Goal: Information Seeking & Learning: Learn about a topic

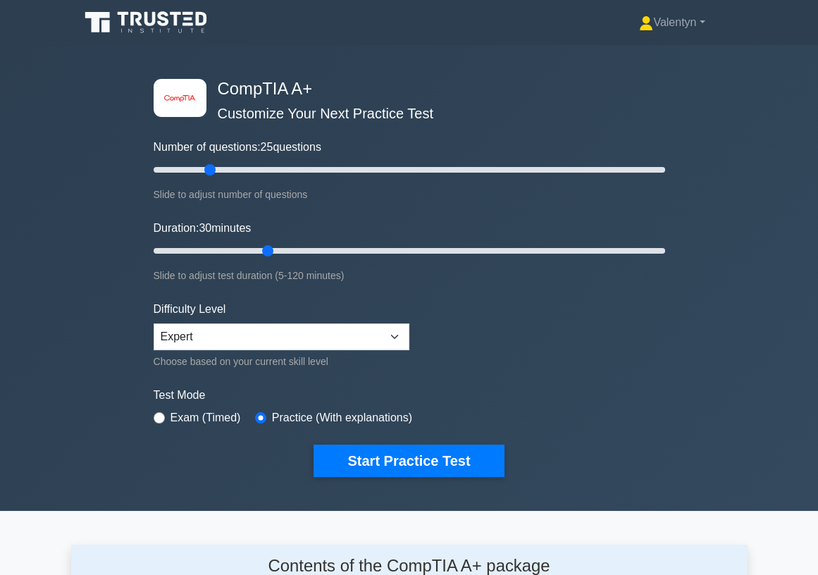
click at [82, 168] on div "image/svg+xml CompTIA A+ Customize Your Next Practice Test Number of questions:…" at bounding box center [409, 278] width 818 height 466
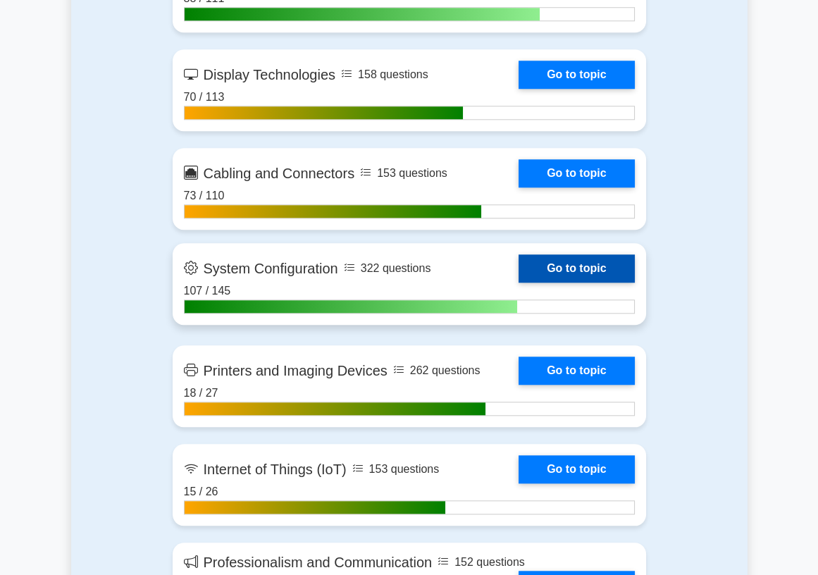
click at [534, 278] on link "Go to topic" at bounding box center [577, 268] width 116 height 28
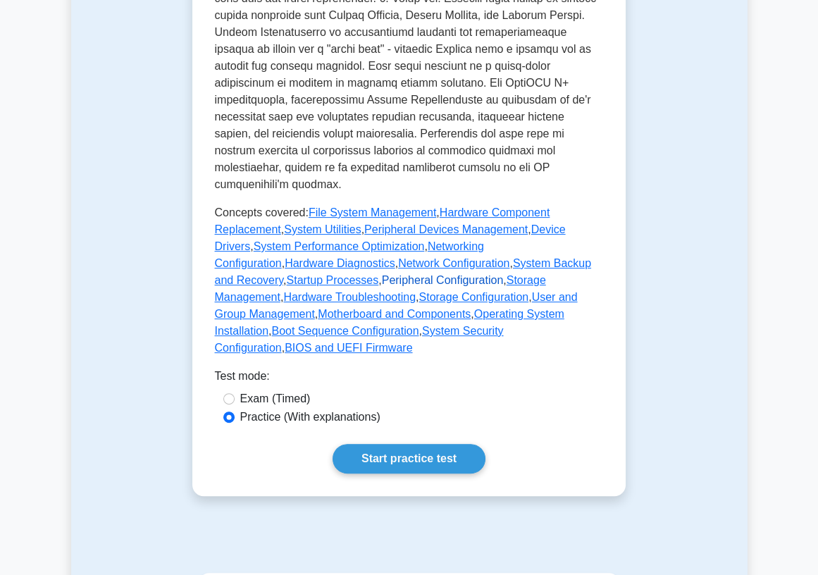
scroll to position [626, 0]
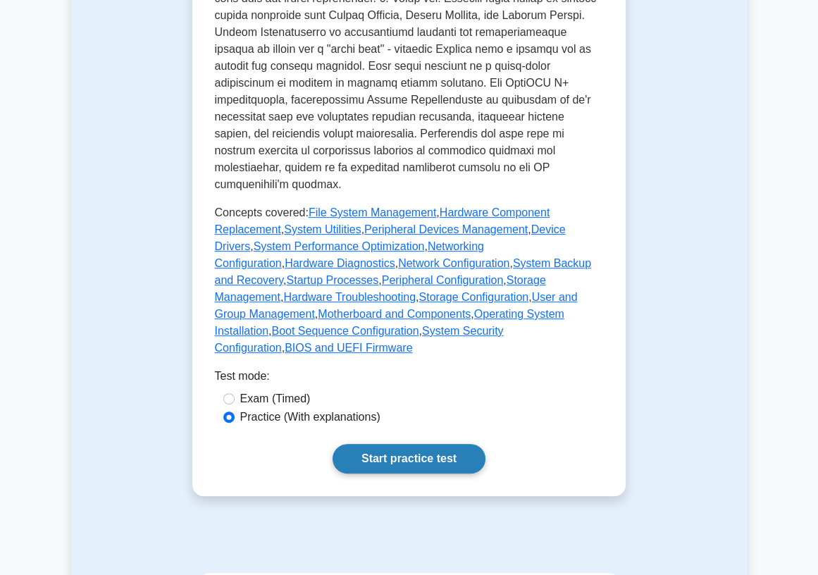
click at [406, 444] on link "Start practice test" at bounding box center [409, 459] width 153 height 30
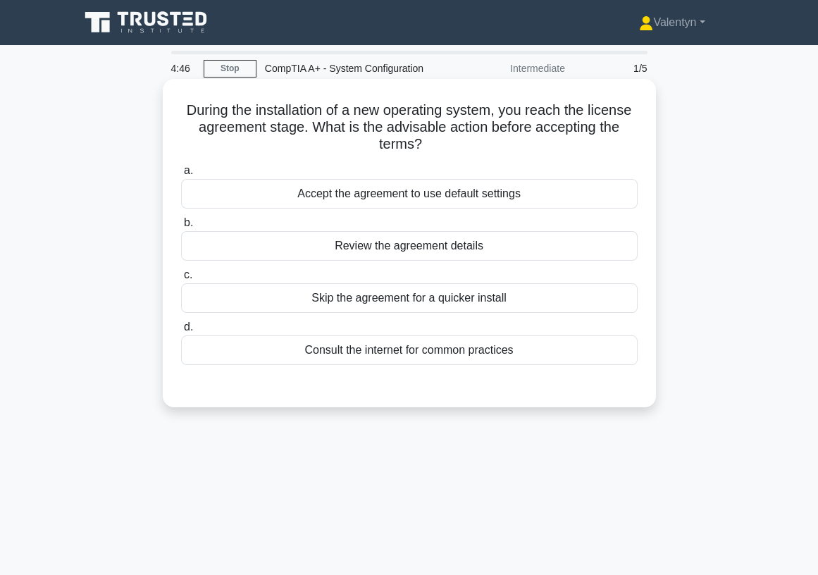
click at [482, 240] on div "Review the agreement details" at bounding box center [409, 246] width 457 height 30
click at [181, 228] on input "b. Review the agreement details" at bounding box center [181, 223] width 0 height 9
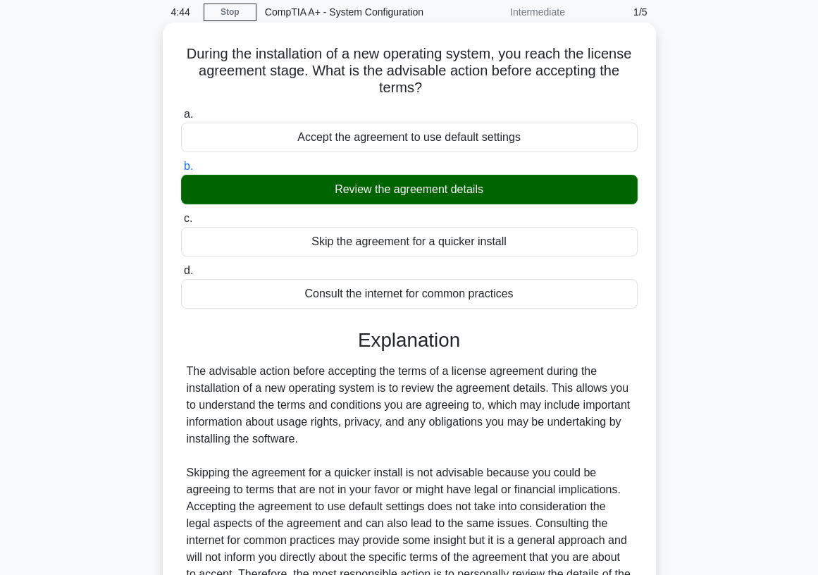
scroll to position [209, 0]
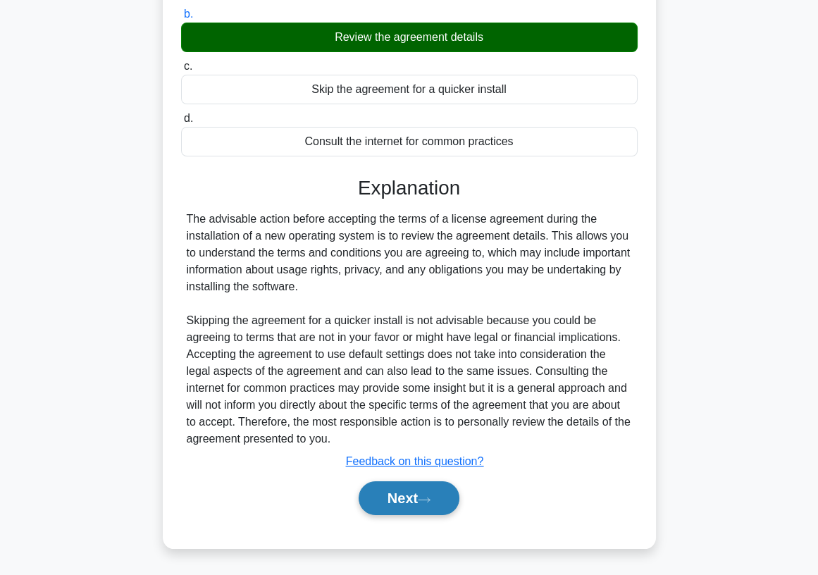
click at [423, 498] on button "Next" at bounding box center [409, 498] width 101 height 34
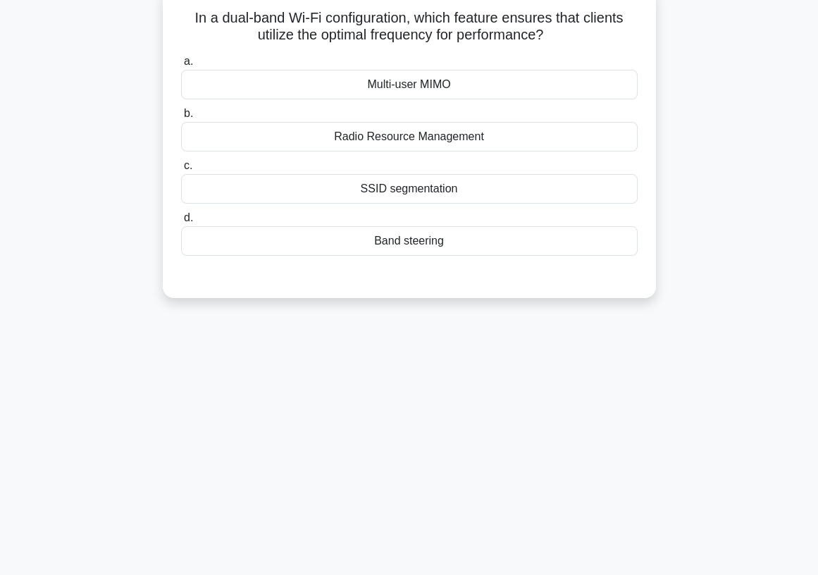
scroll to position [0, 0]
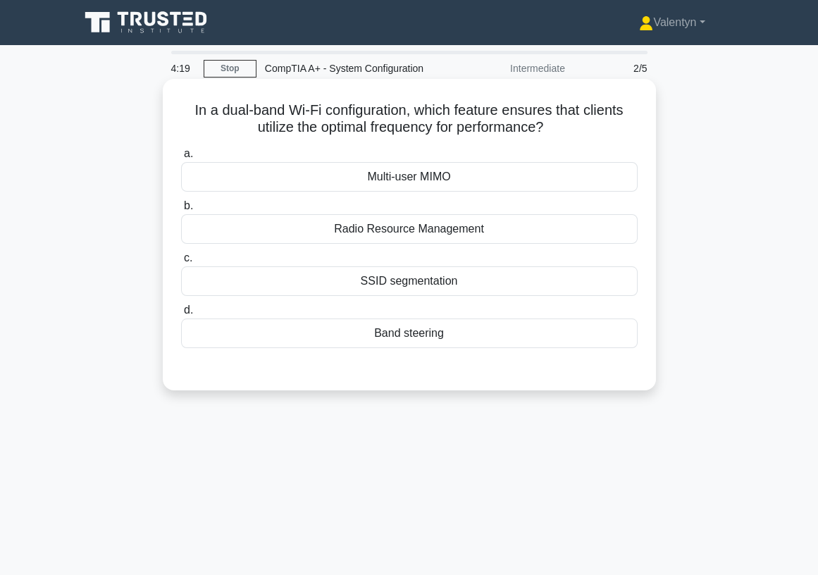
click at [450, 226] on div "Radio Resource Management" at bounding box center [409, 229] width 457 height 30
click at [181, 211] on input "b. Radio Resource Management" at bounding box center [181, 206] width 0 height 9
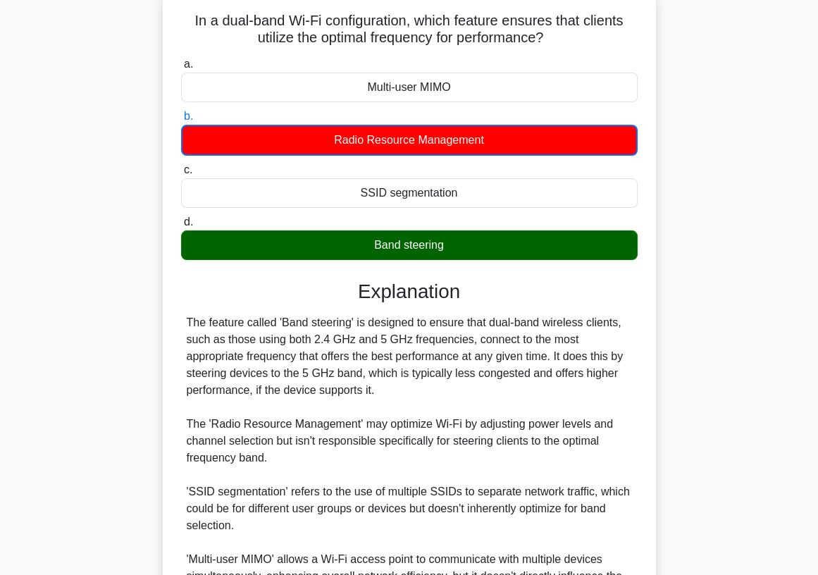
scroll to position [243, 0]
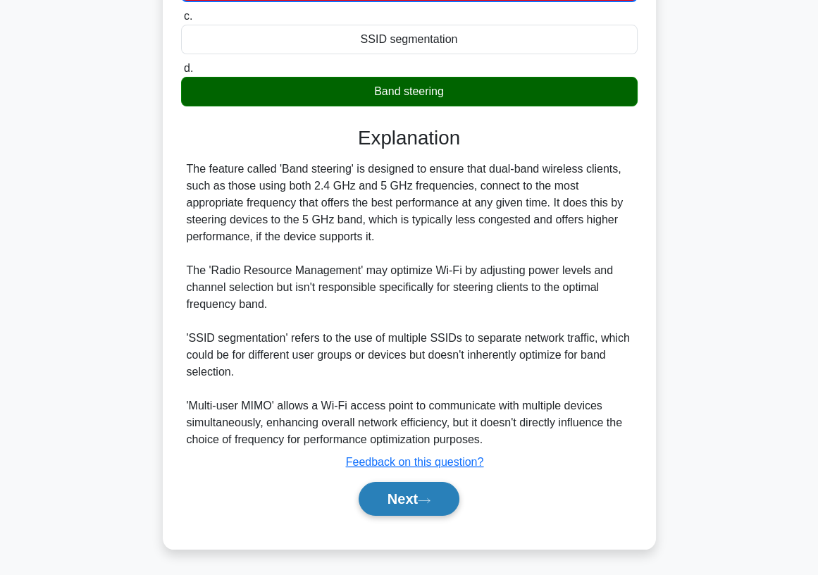
click at [412, 507] on button "Next" at bounding box center [409, 499] width 101 height 34
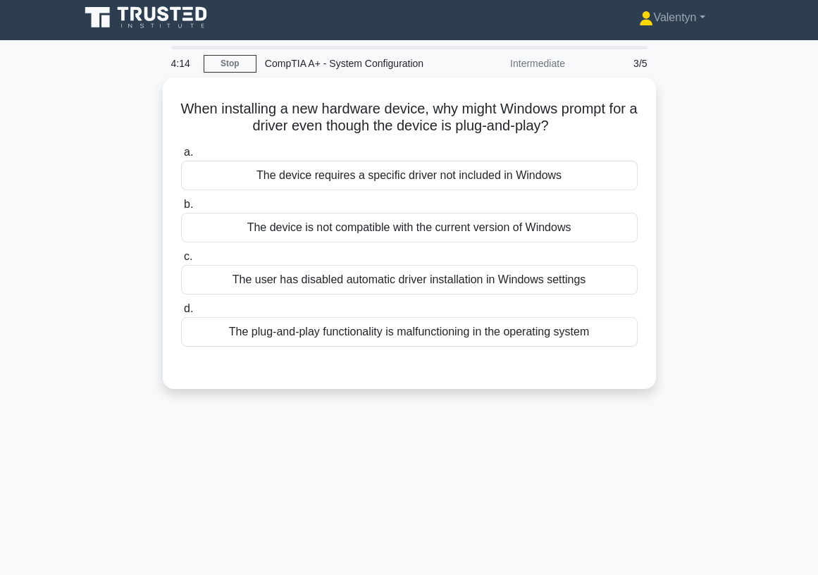
scroll to position [0, 0]
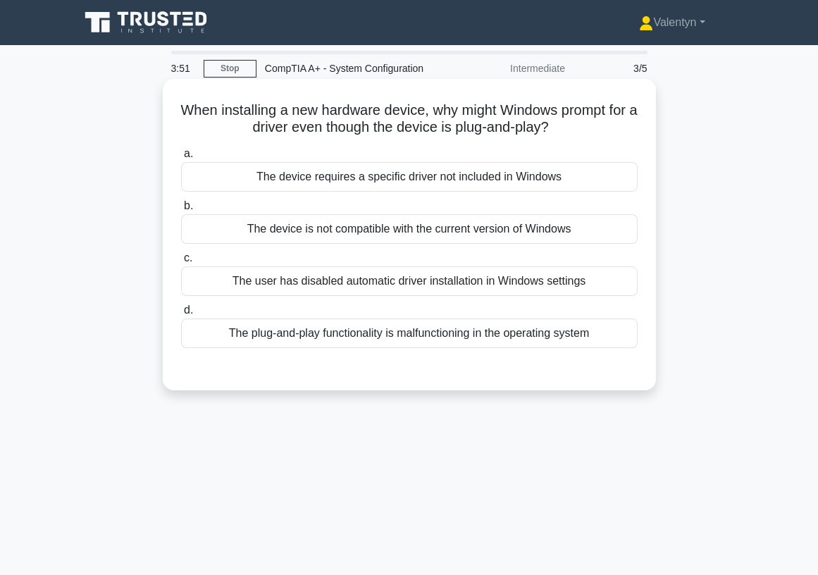
click at [444, 281] on div "The user has disabled automatic driver installation in Windows settings" at bounding box center [409, 281] width 457 height 30
click at [181, 263] on input "c. The user has disabled automatic driver installation in Windows settings" at bounding box center [181, 258] width 0 height 9
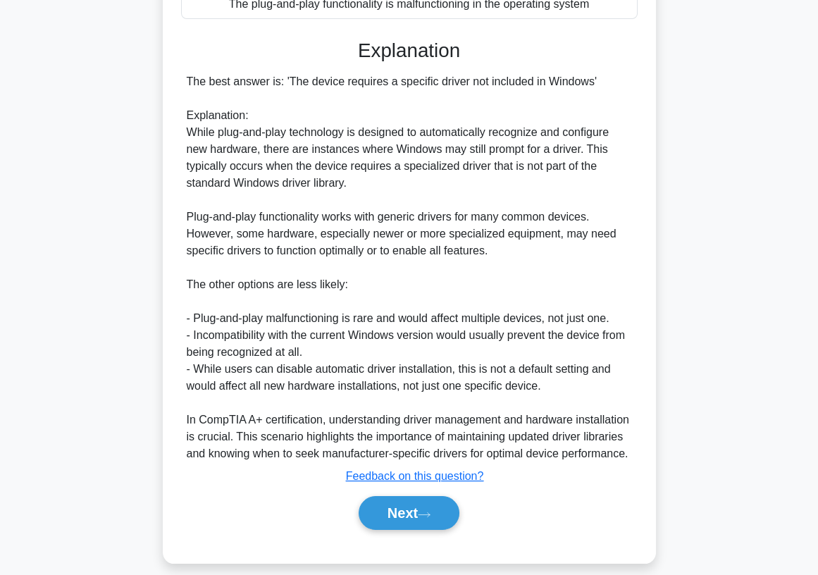
scroll to position [345, 0]
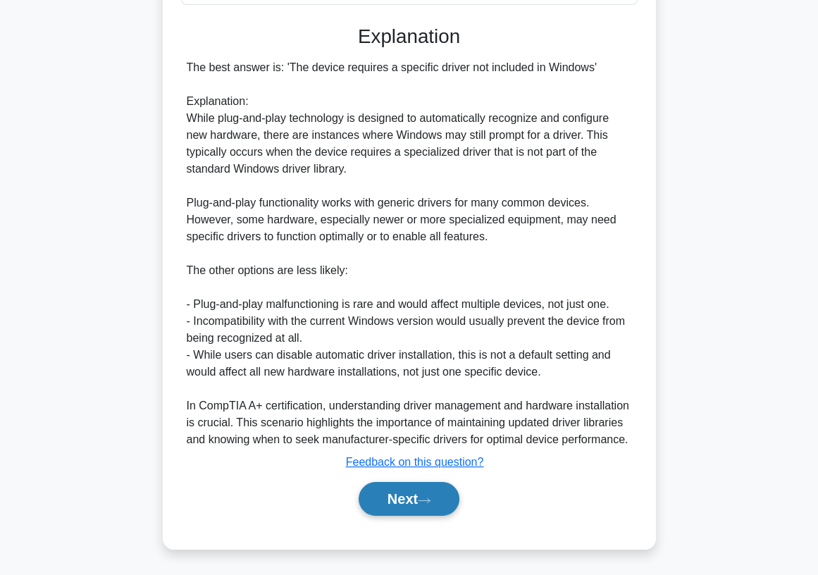
click at [362, 486] on button "Next" at bounding box center [409, 499] width 101 height 34
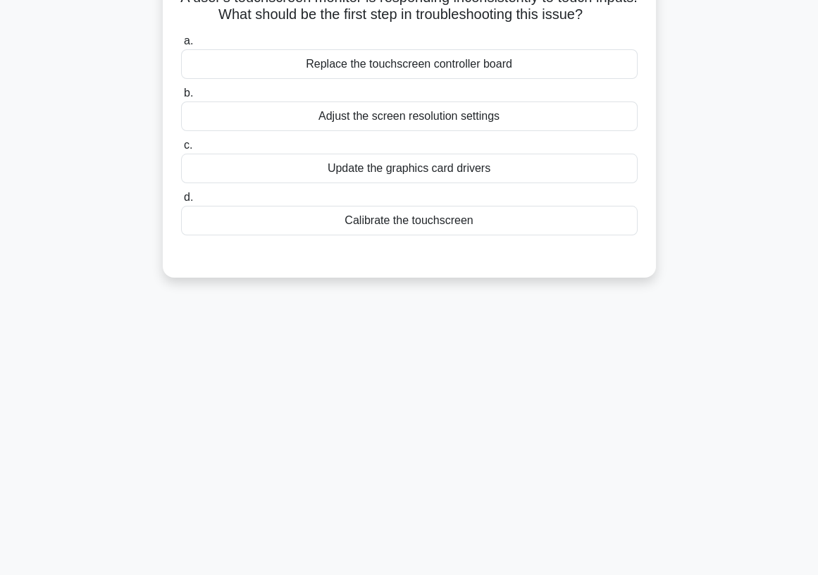
scroll to position [0, 0]
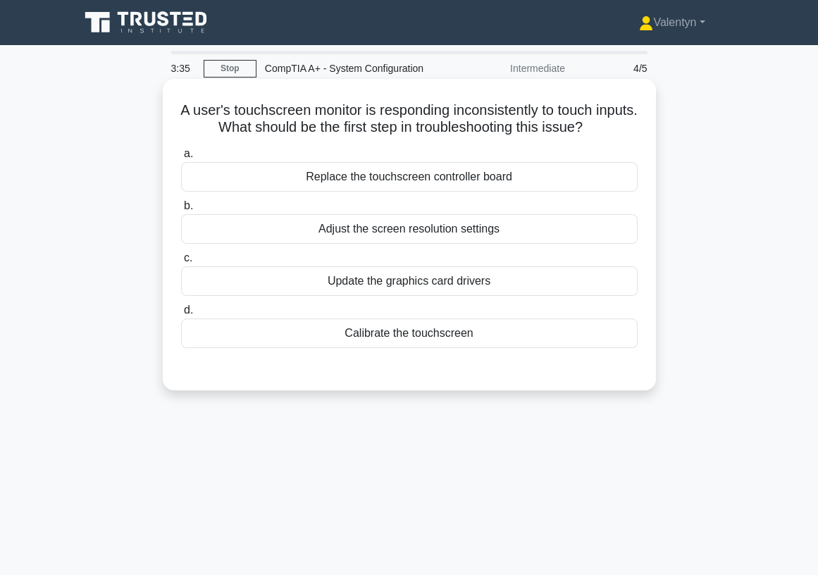
click at [455, 334] on div "Calibrate the touchscreen" at bounding box center [409, 334] width 457 height 30
click at [181, 315] on input "d. Calibrate the touchscreen" at bounding box center [181, 310] width 0 height 9
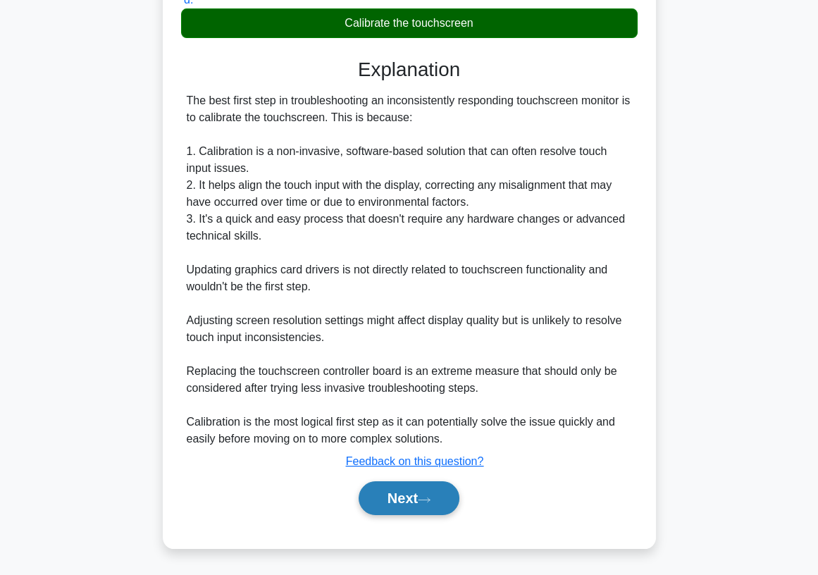
click at [395, 492] on button "Next" at bounding box center [409, 498] width 101 height 34
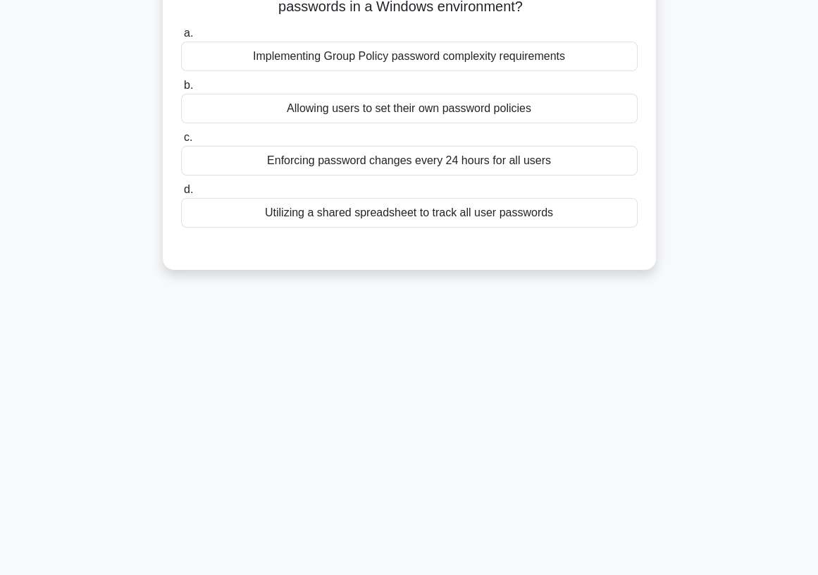
scroll to position [30, 0]
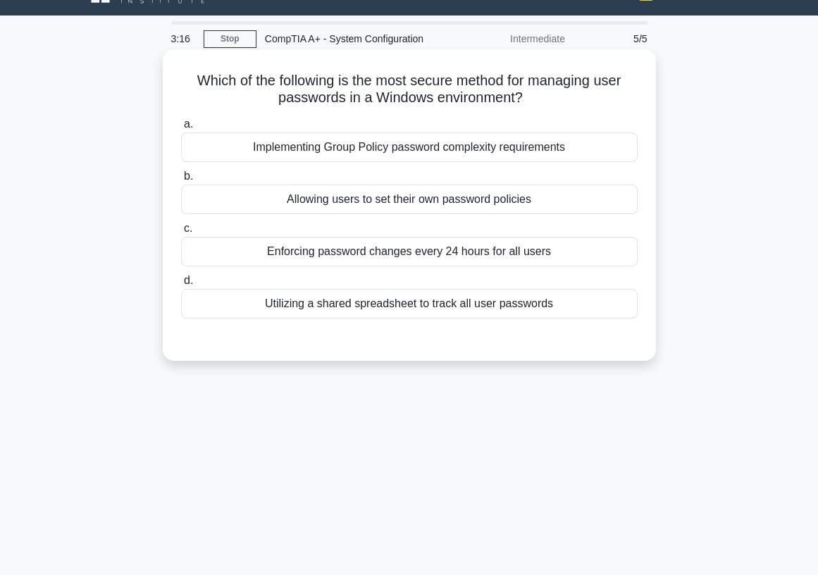
click at [482, 148] on div "Implementing Group Policy password complexity requirements" at bounding box center [409, 148] width 457 height 30
click at [181, 129] on input "a. Implementing Group Policy password complexity requirements" at bounding box center [181, 124] width 0 height 9
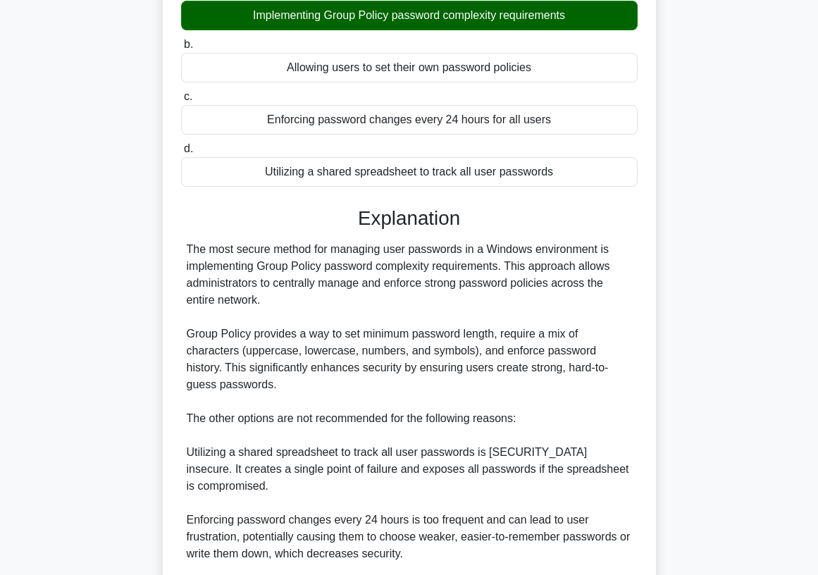
scroll to position [327, 0]
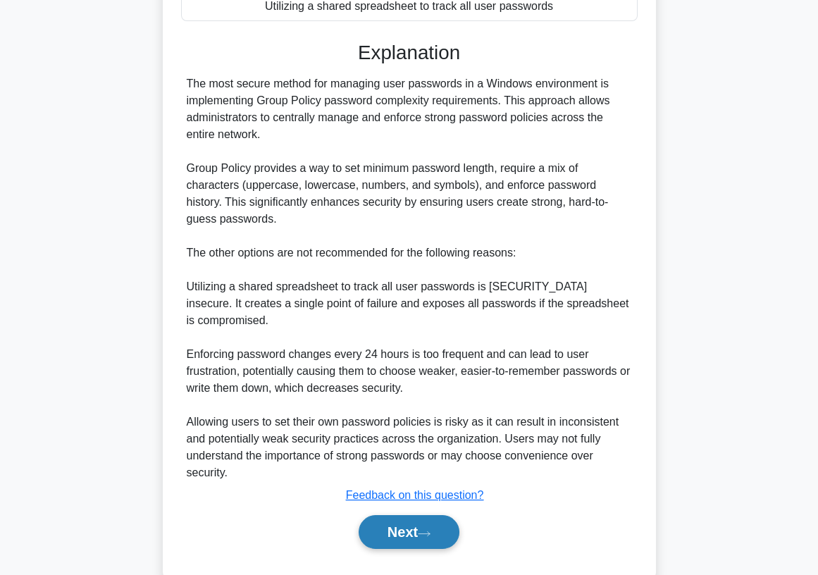
click at [372, 515] on button "Next" at bounding box center [409, 532] width 101 height 34
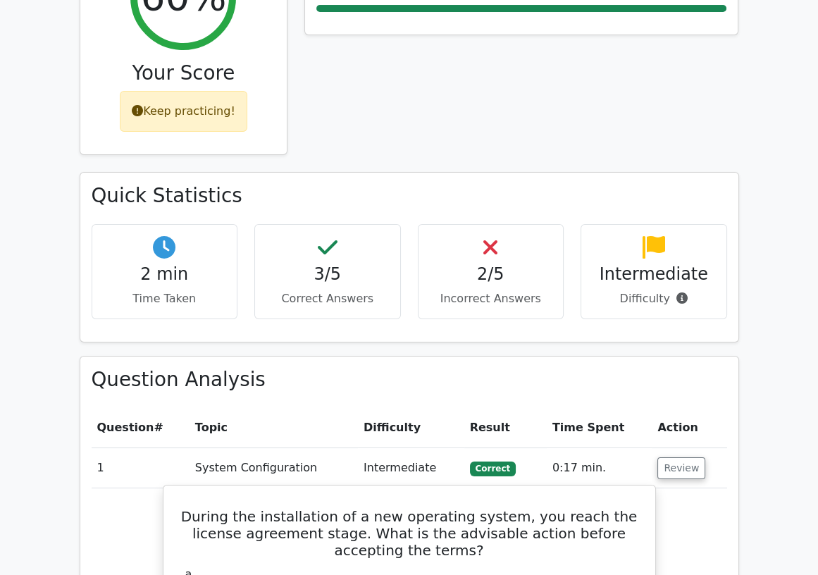
scroll to position [313, 0]
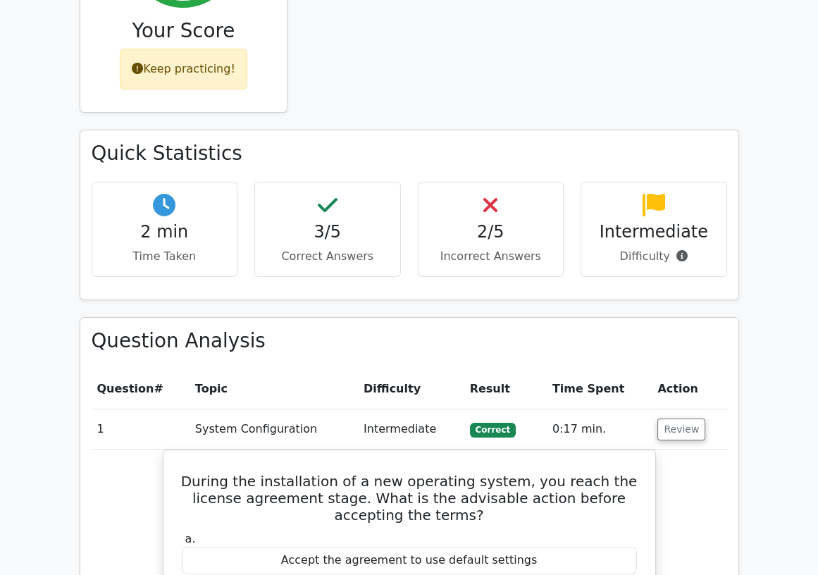
click at [17, 238] on main "Your Test Results CompTIA A+ - System Configuration 60% Your Score Keep practic…" at bounding box center [409, 571] width 818 height 1678
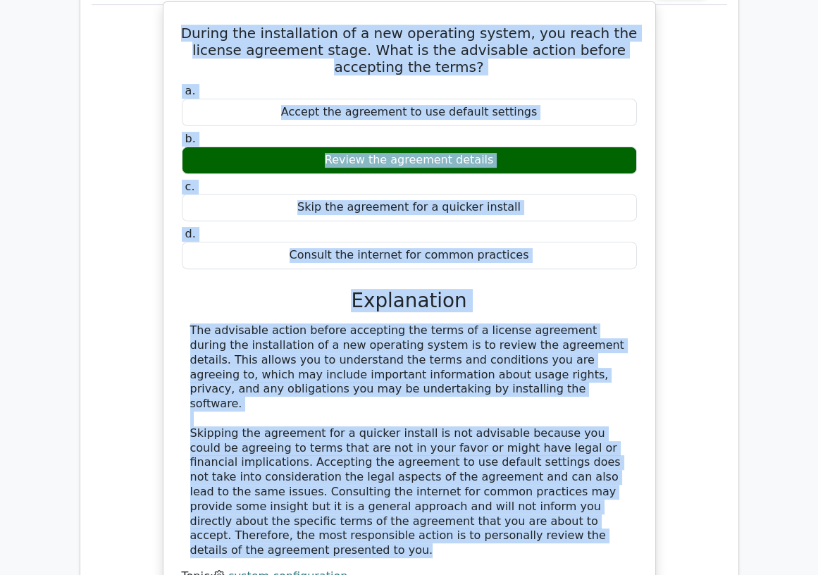
scroll to position [735, 0]
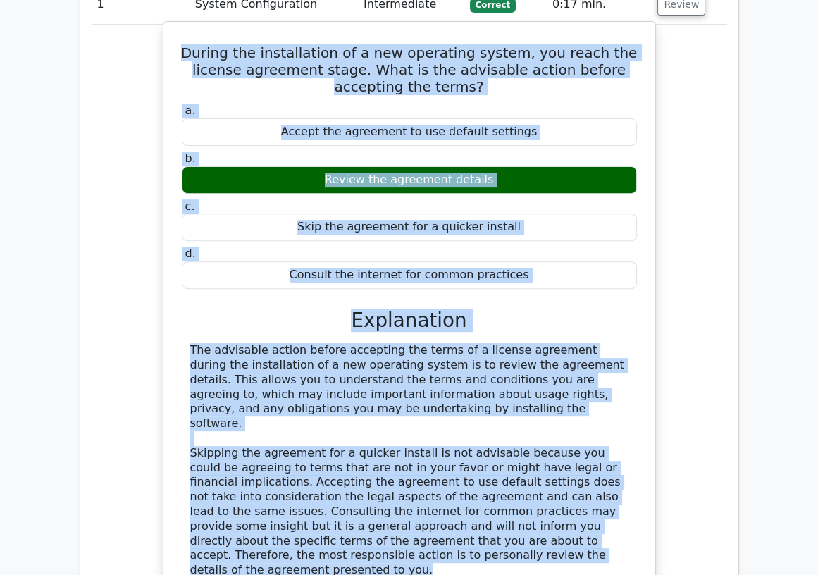
drag, startPoint x: 406, startPoint y: 493, endPoint x: 173, endPoint y: 56, distance: 495.1
click at [173, 56] on div "During the installation of a new operating system, you reach the license agreem…" at bounding box center [409, 328] width 481 height 602
copy div "During the installation of a new operating system, you reach the license agreem…"
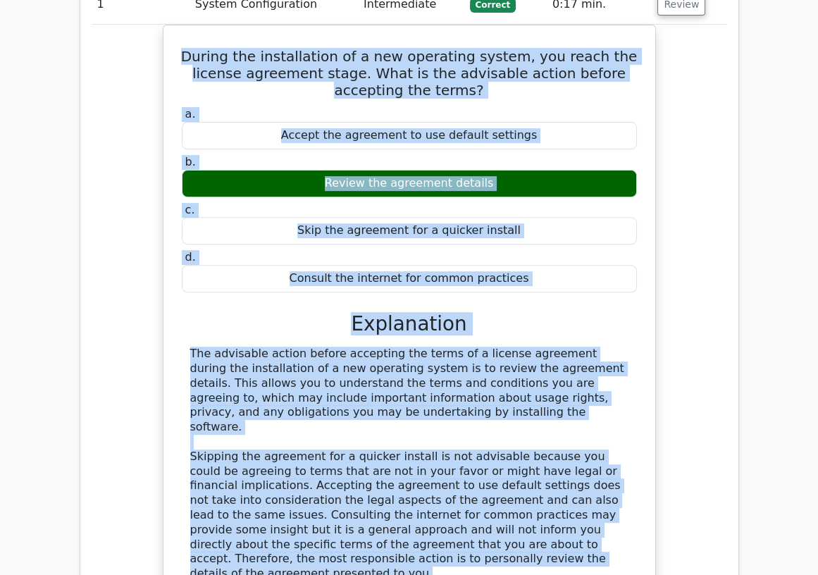
click at [132, 106] on div "During the installation of a new operating system, you reach the license agreem…" at bounding box center [410, 341] width 636 height 632
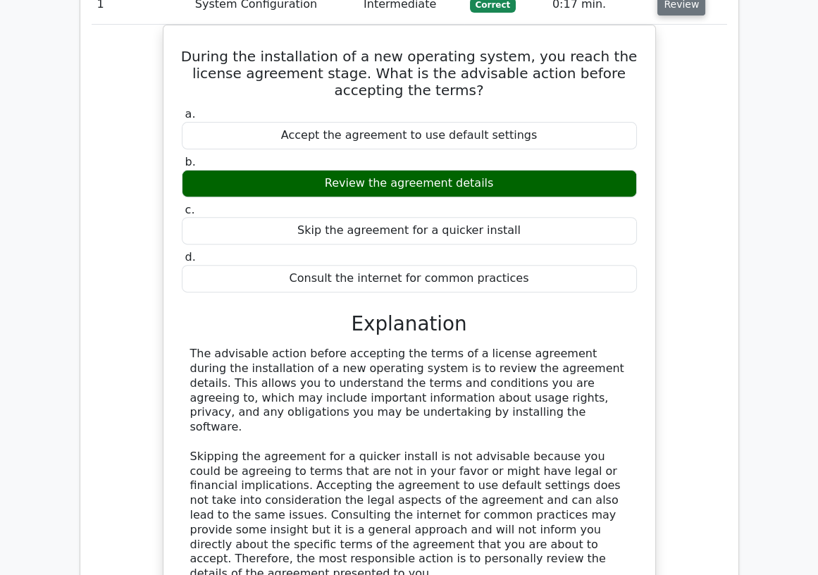
click at [661, 3] on button "Review" at bounding box center [682, 5] width 48 height 22
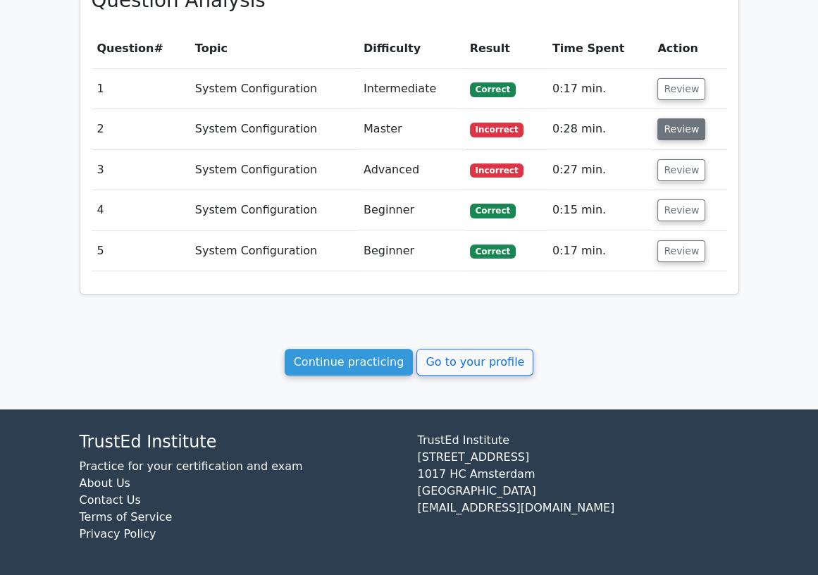
click at [692, 126] on button "Review" at bounding box center [682, 129] width 48 height 22
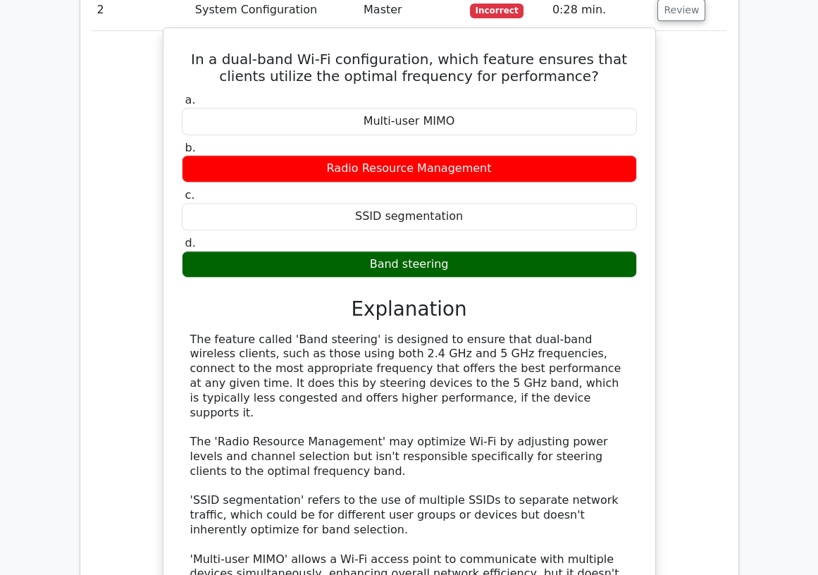
scroll to position [806, 0]
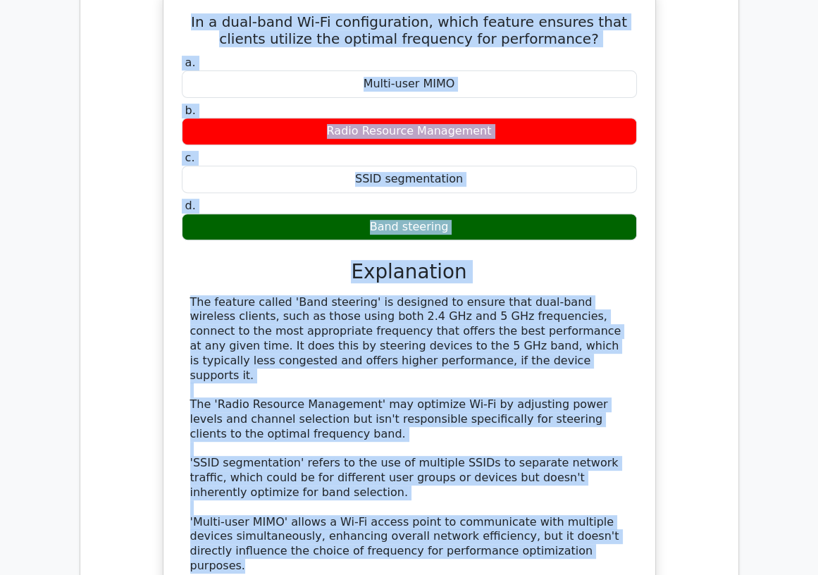
drag, startPoint x: 521, startPoint y: 537, endPoint x: 168, endPoint y: 25, distance: 622.0
click at [169, 25] on div "In a dual-band Wi-Fi configuration, which feature ensures that clients utilize …" at bounding box center [409, 310] width 481 height 629
copy div "In a dual-band Wi-Fi configuration, which feature ensures that clients utilize …"
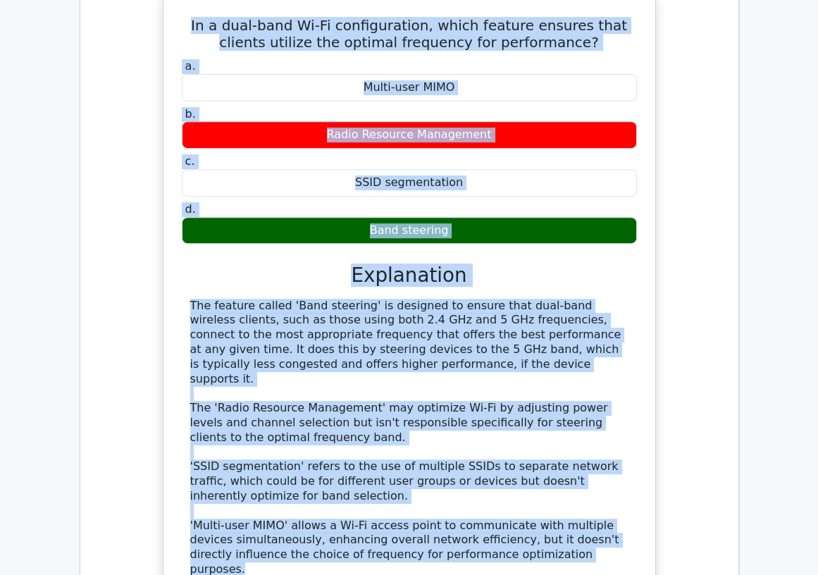
click at [141, 250] on div "In a dual-band Wi-Fi configuration, which feature ensures that clients utilize …" at bounding box center [410, 323] width 636 height 658
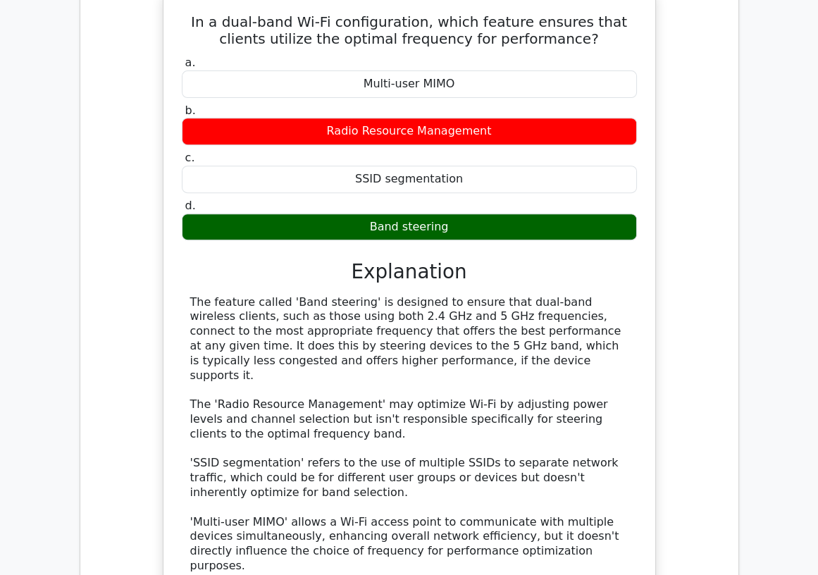
drag, startPoint x: 457, startPoint y: 223, endPoint x: 374, endPoint y: 223, distance: 83.2
click at [374, 223] on div "Band steering" at bounding box center [409, 227] width 455 height 27
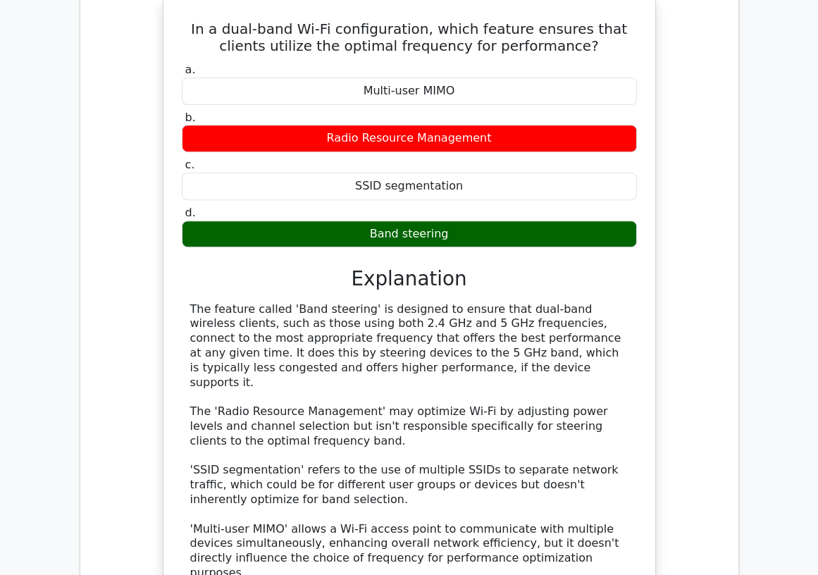
click at [364, 198] on div at bounding box center [364, 198] width 0 height 0
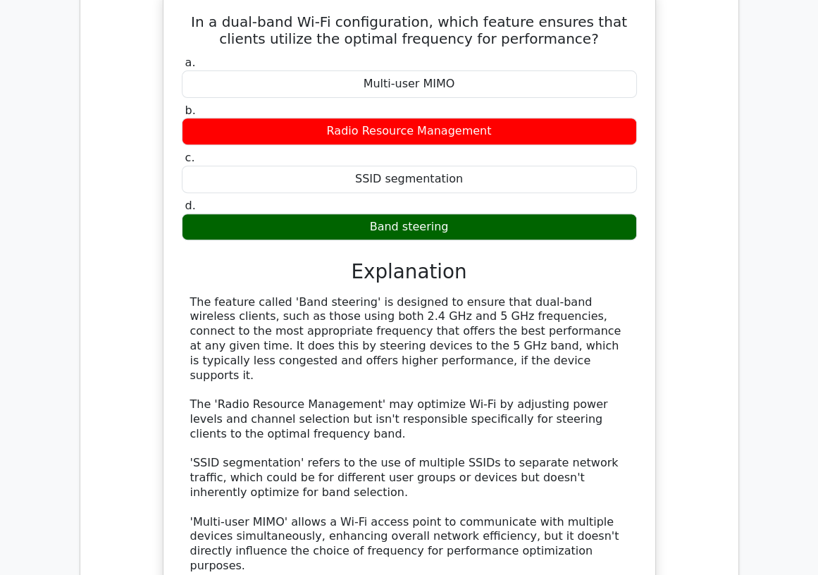
click at [646, 271] on div "In a dual-band Wi-Fi configuration, which feature ensures that clients utilize …" at bounding box center [409, 310] width 481 height 629
drag, startPoint x: 401, startPoint y: 222, endPoint x: 371, endPoint y: 225, distance: 29.7
click at [371, 225] on div "Band steering" at bounding box center [409, 227] width 455 height 27
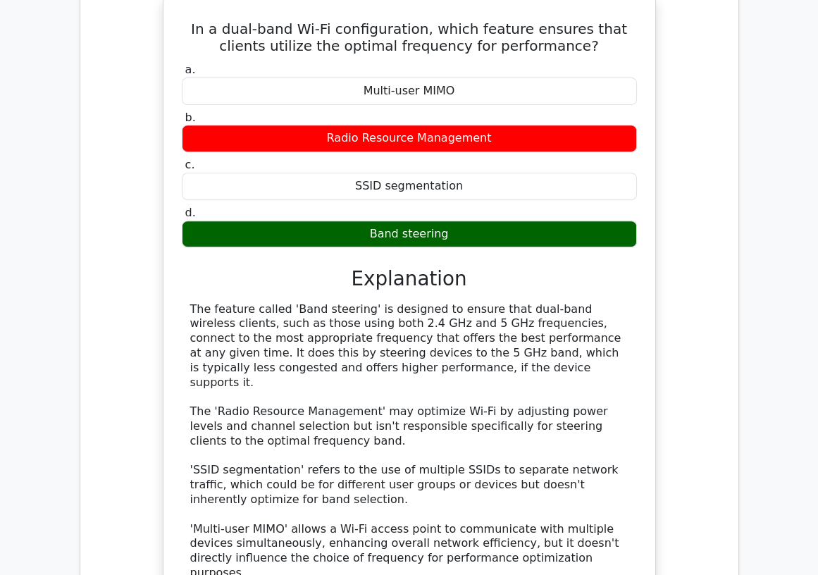
click at [362, 198] on div at bounding box center [362, 198] width 0 height 0
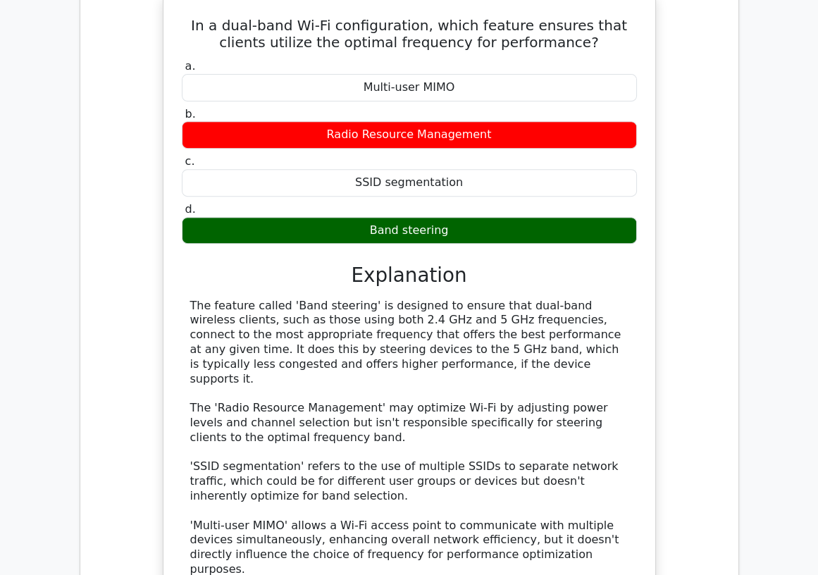
click at [120, 62] on div "In a dual-band Wi-Fi configuration, which feature ensures that clients utilize …" at bounding box center [410, 323] width 636 height 658
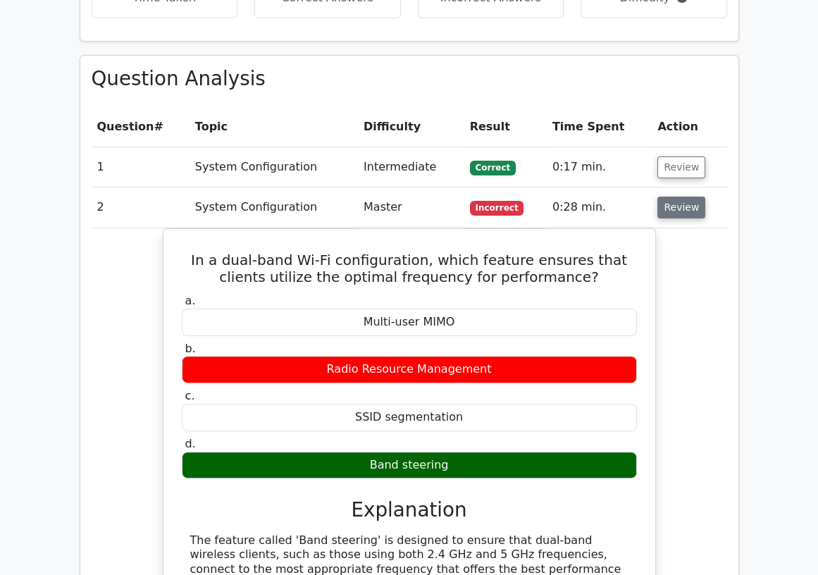
click at [689, 210] on button "Review" at bounding box center [682, 208] width 48 height 22
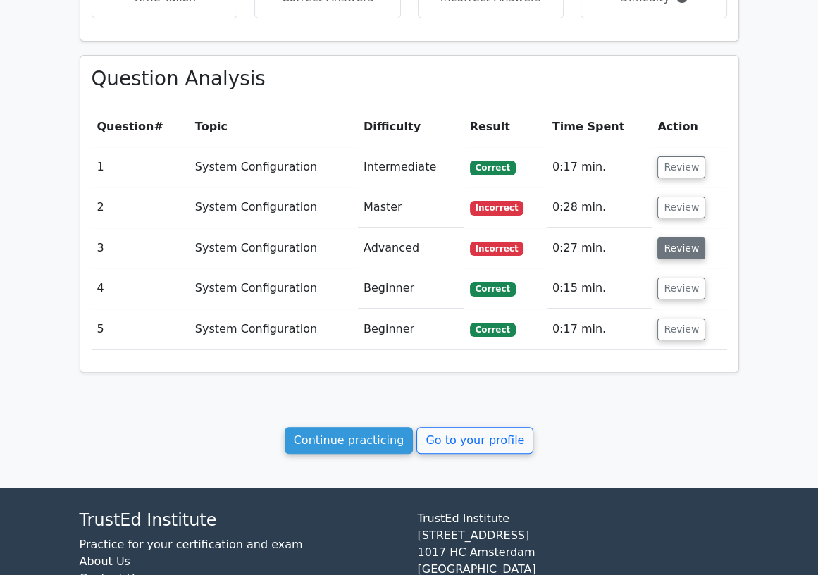
click at [679, 255] on button "Review" at bounding box center [682, 249] width 48 height 22
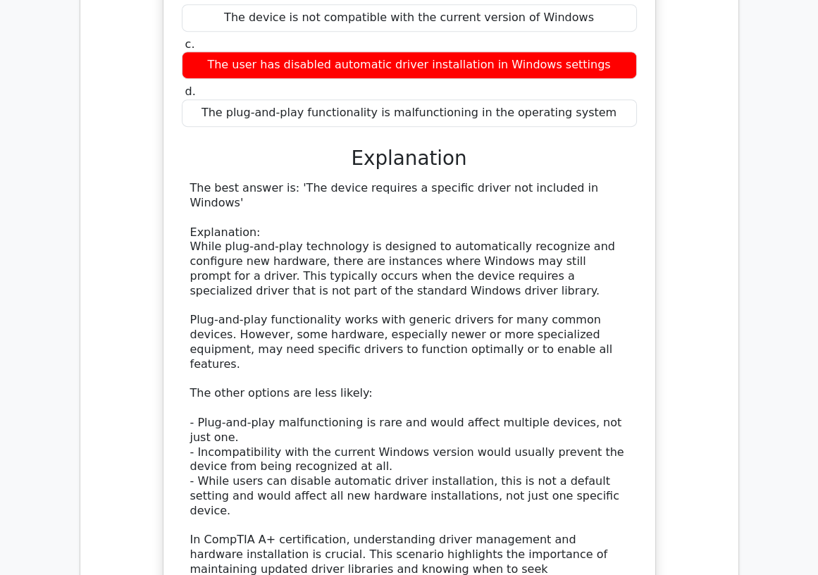
scroll to position [964, 0]
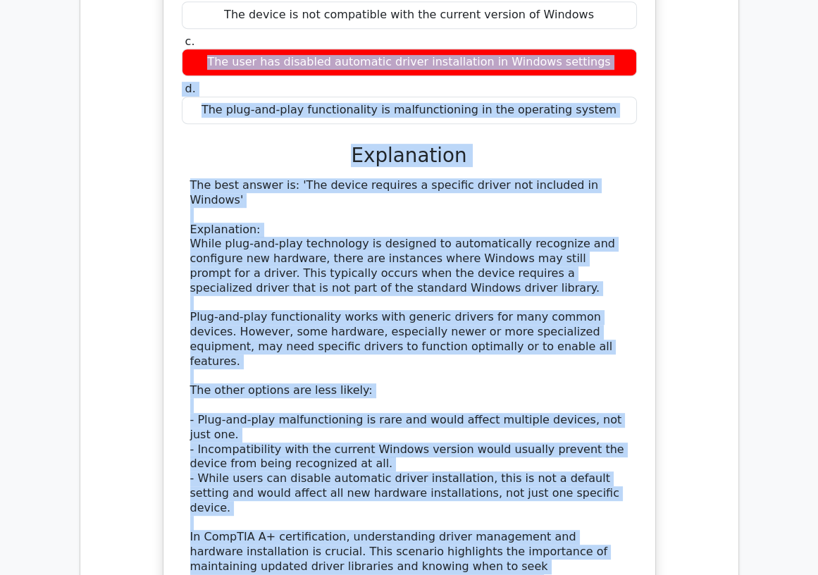
drag, startPoint x: 303, startPoint y: 532, endPoint x: 266, endPoint y: 37, distance: 496.2
click at [266, 37] on div "a. The device requires a specific driver not included in Windows b. The device …" at bounding box center [409, 283] width 458 height 694
drag, startPoint x: 350, startPoint y: 498, endPoint x: 337, endPoint y: 502, distance: 13.4
click at [350, 498] on div "The best answer is: 'The device requires a specific driver not included in Wind…" at bounding box center [409, 383] width 438 height 410
click at [295, 523] on div "The best answer is: 'The device requires a specific driver not included in Wind…" at bounding box center [409, 383] width 438 height 410
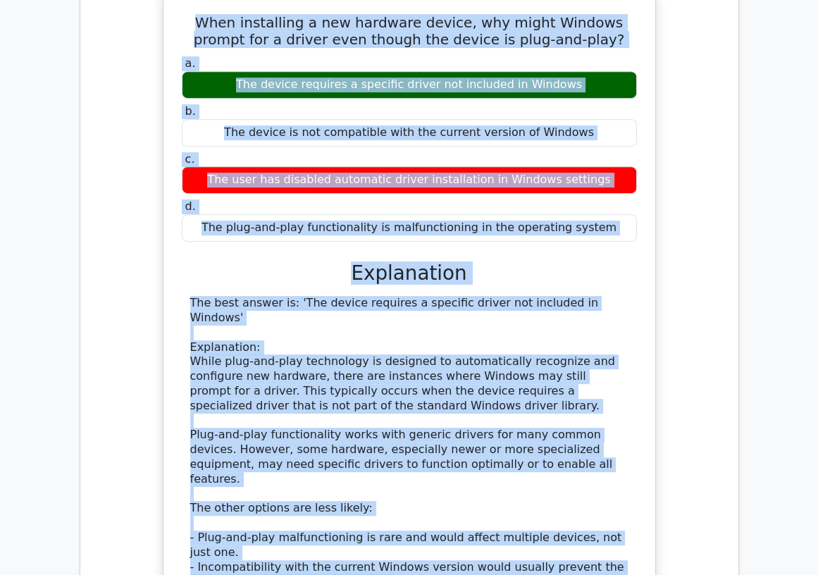
scroll to position [813, 0]
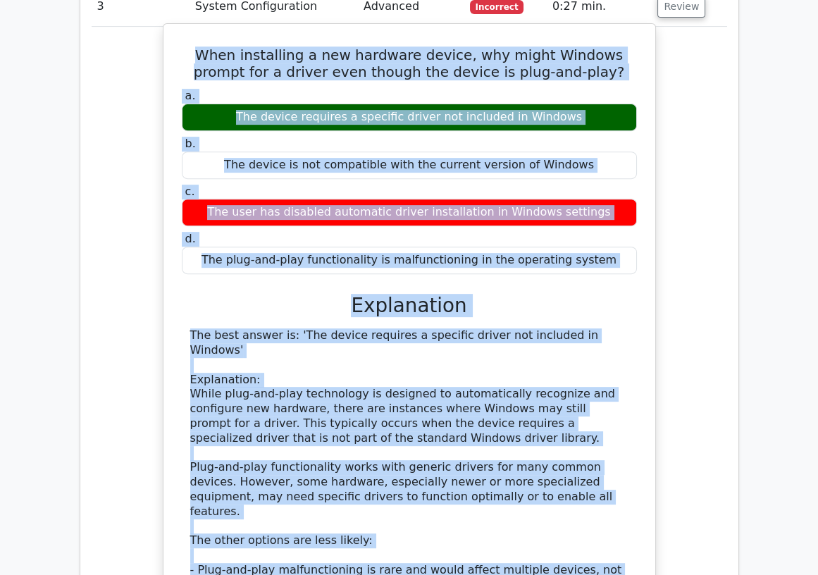
drag, startPoint x: 301, startPoint y: 519, endPoint x: 183, endPoint y: 54, distance: 479.2
click at [183, 54] on div "When installing a new hardware device, why might Windows prompt for a driver ev…" at bounding box center [409, 410] width 481 height 761
copy div "When installing a new hardware device, why might Windows prompt for a driver ev…"
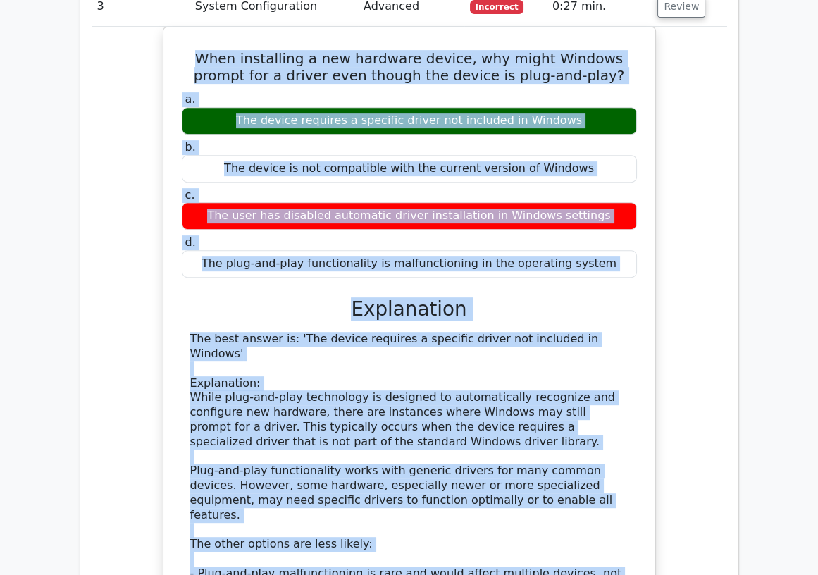
drag, startPoint x: 98, startPoint y: 83, endPoint x: 113, endPoint y: 75, distance: 17.7
click at [98, 83] on div "When installing a new hardware device, why might Windows prompt for a driver ev…" at bounding box center [410, 422] width 636 height 791
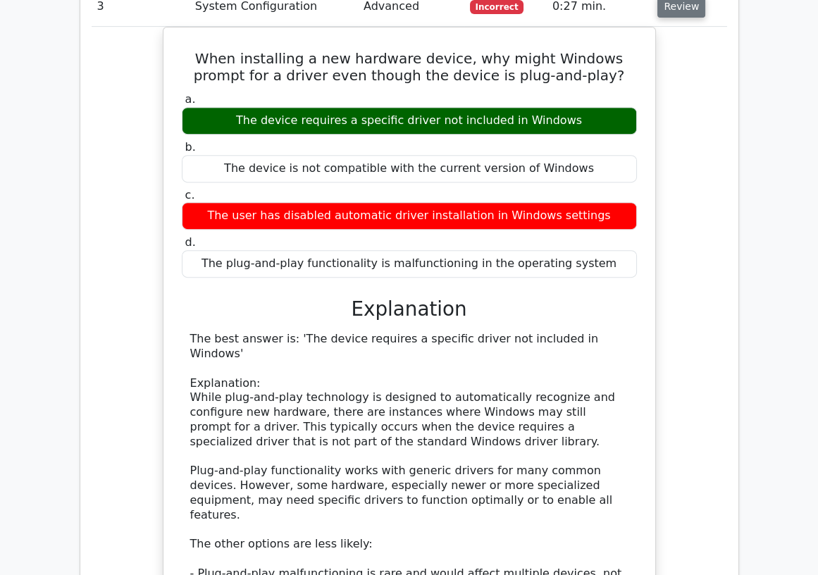
click at [683, 9] on button "Review" at bounding box center [682, 7] width 48 height 22
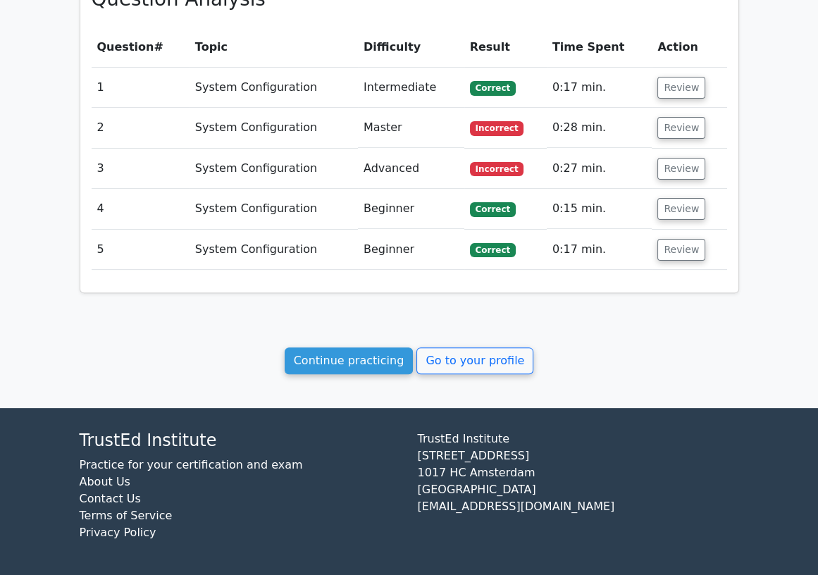
scroll to position [650, 0]
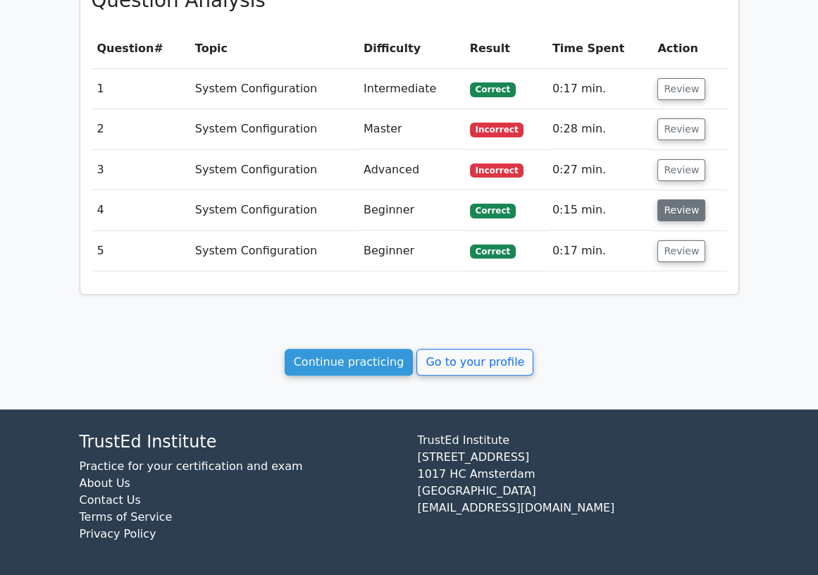
click at [682, 204] on button "Review" at bounding box center [682, 210] width 48 height 22
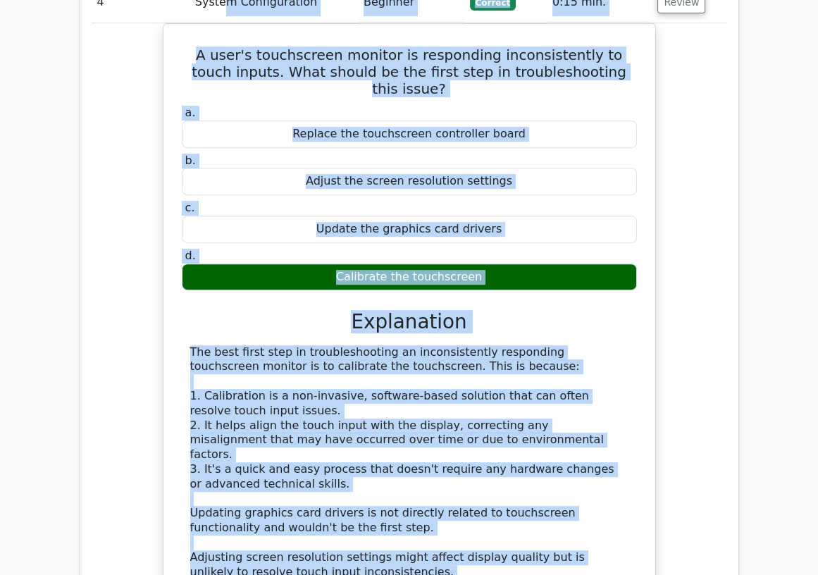
scroll to position [778, 0]
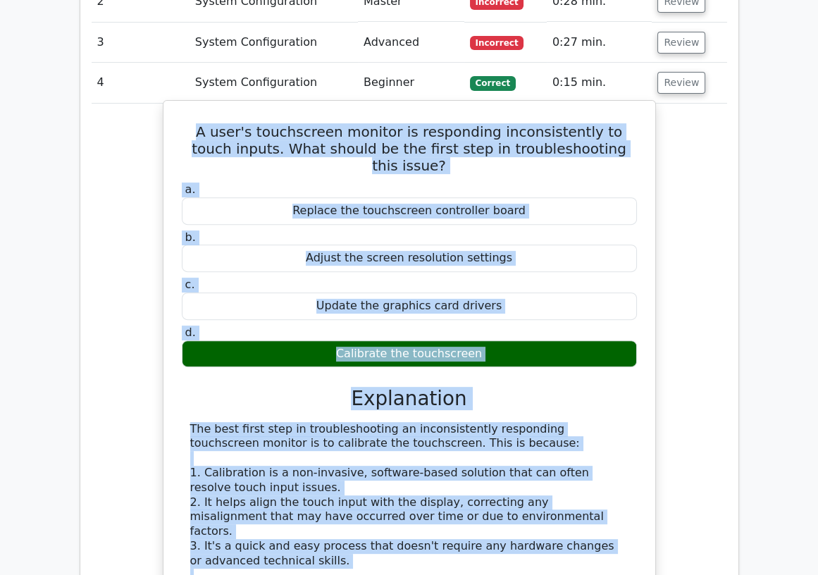
drag, startPoint x: 474, startPoint y: 441, endPoint x: 190, endPoint y: 137, distance: 416.5
click at [190, 137] on div "A user's touchscreen monitor is responding inconsistently to touch inputs. What…" at bounding box center [409, 451] width 481 height 690
copy div "A user's touchscreen monitor is responding inconsistently to touch inputs. What…"
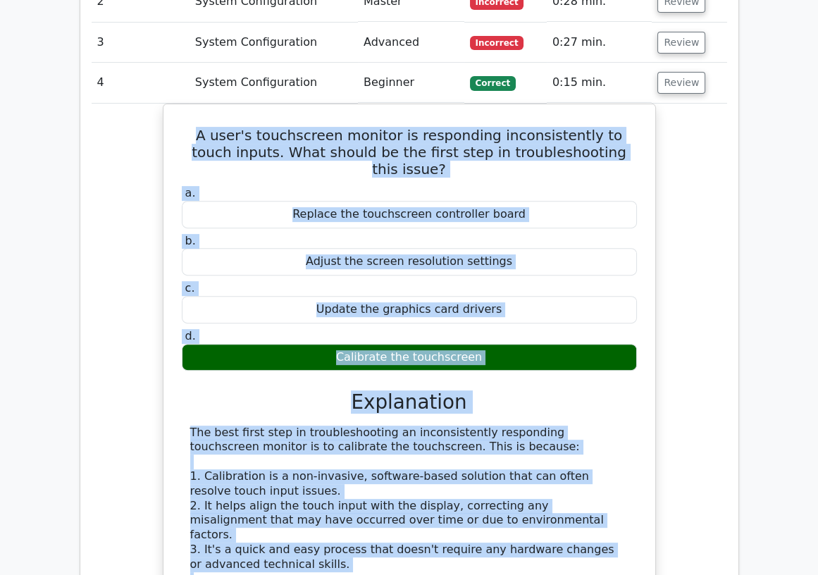
click at [151, 301] on div "A user's touchscreen monitor is responding inconsistently to touch inputs. What…" at bounding box center [410, 464] width 636 height 720
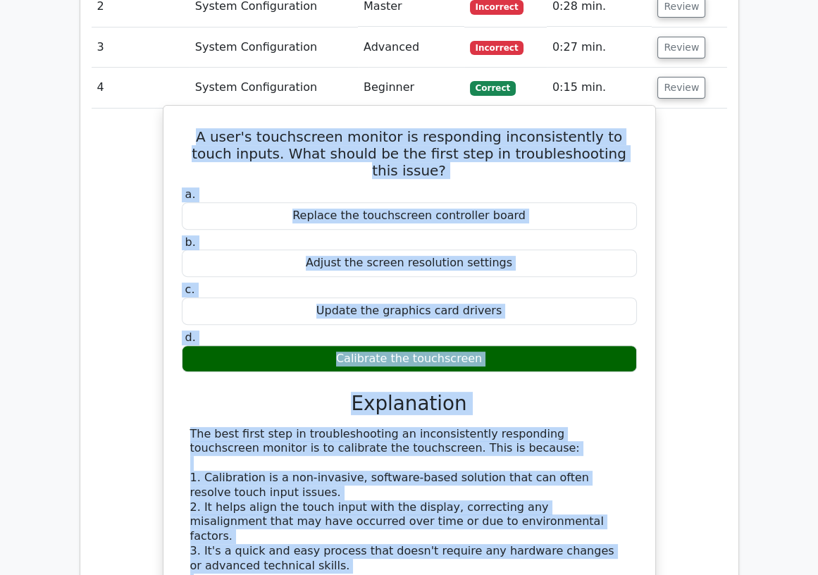
scroll to position [620, 0]
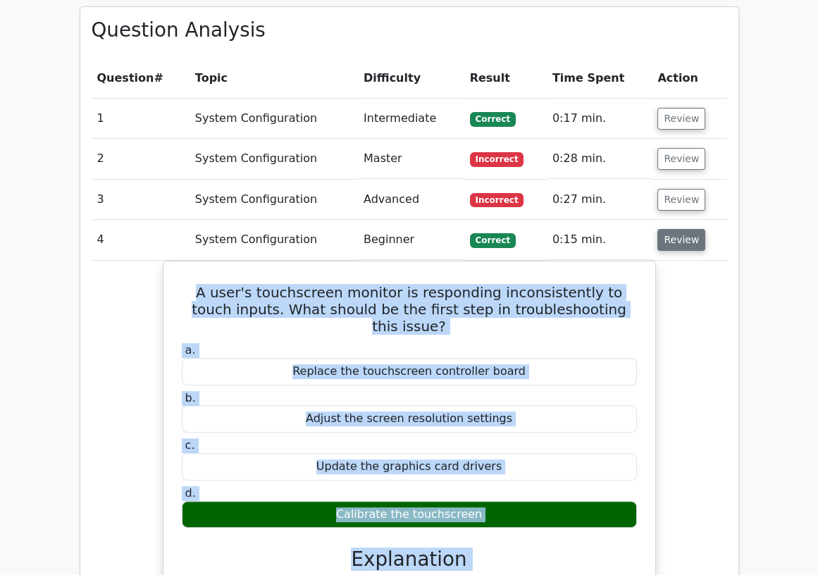
click at [672, 241] on button "Review" at bounding box center [682, 240] width 48 height 22
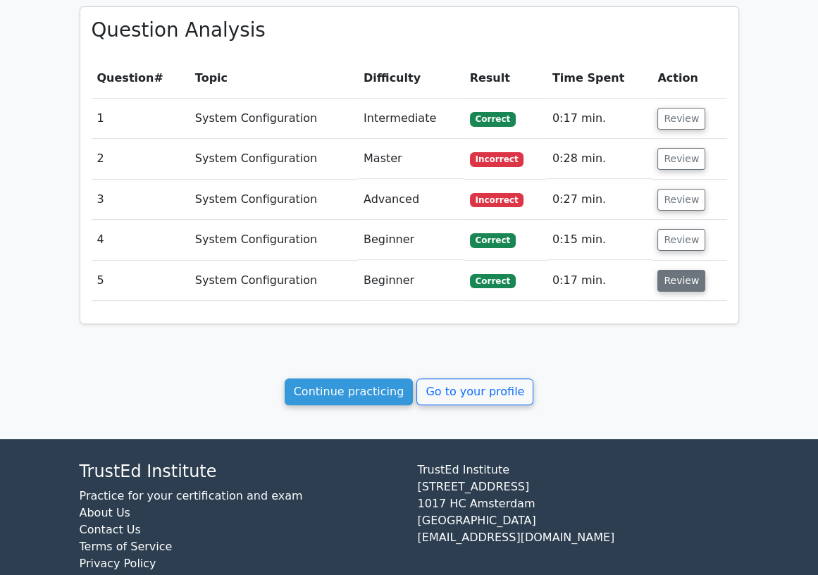
click at [687, 285] on button "Review" at bounding box center [682, 281] width 48 height 22
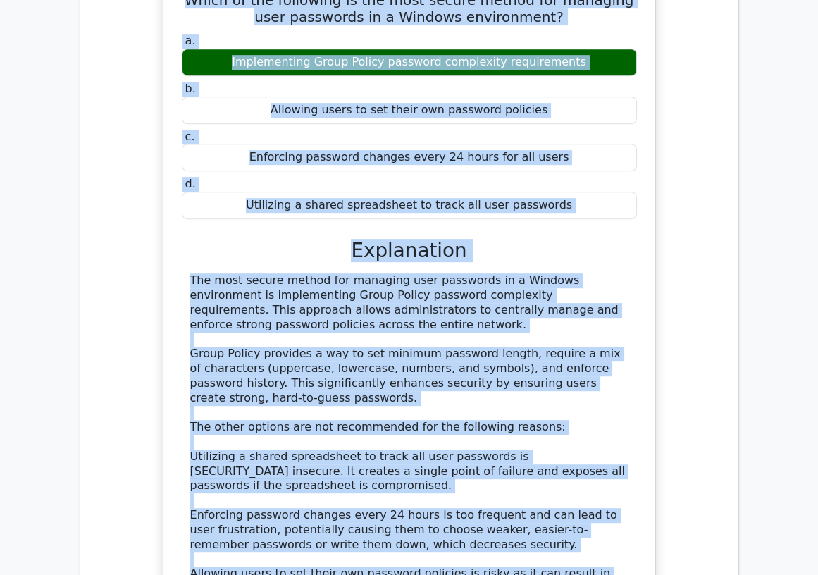
scroll to position [857, 0]
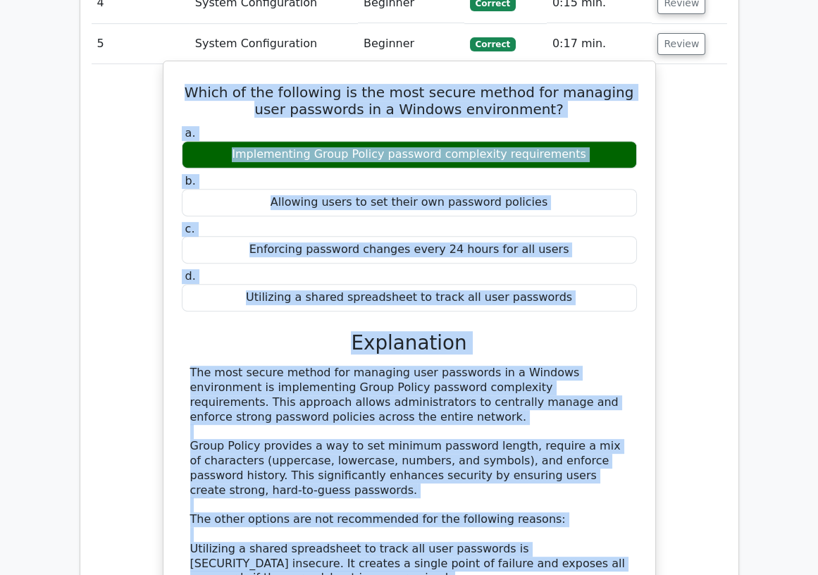
drag, startPoint x: 265, startPoint y: 478, endPoint x: 173, endPoint y: 85, distance: 403.2
click at [173, 85] on div "Which of the following is the most secure method for managing user passwords in…" at bounding box center [409, 418] width 481 height 702
copy div "Which of the following is the most secure method for managing user passwords in…"
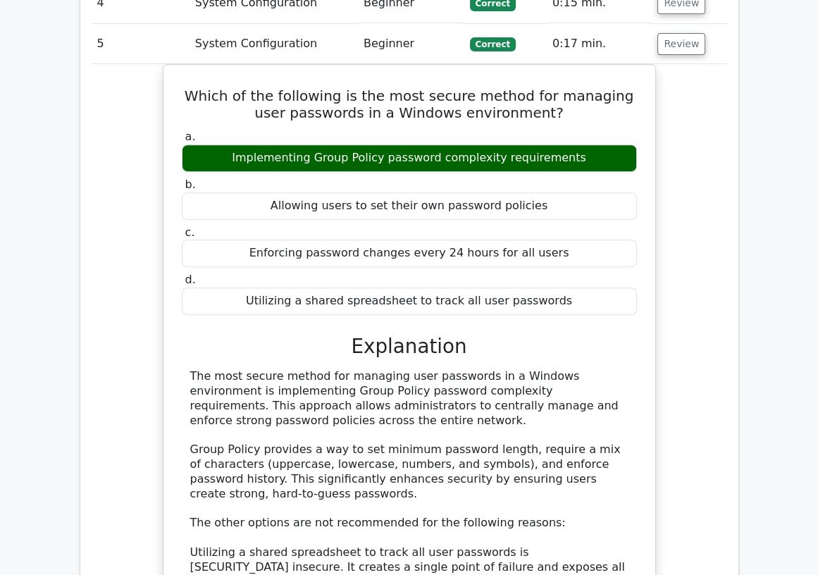
click at [295, 40] on td "System Configuration" at bounding box center [274, 44] width 168 height 40
click at [678, 41] on button "Review" at bounding box center [682, 44] width 48 height 22
